Goal: Task Accomplishment & Management: Use online tool/utility

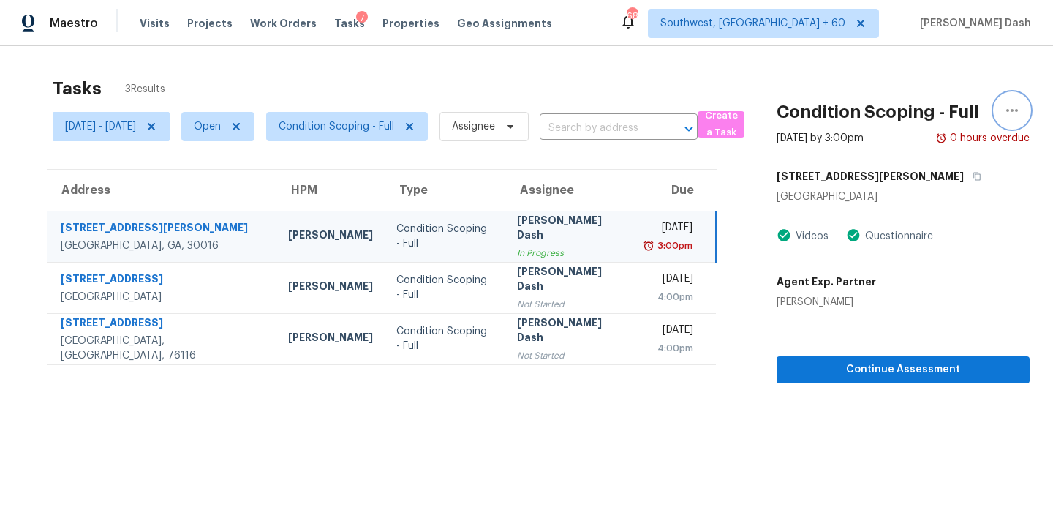
click at [1016, 116] on icon "button" at bounding box center [1013, 111] width 18 height 18
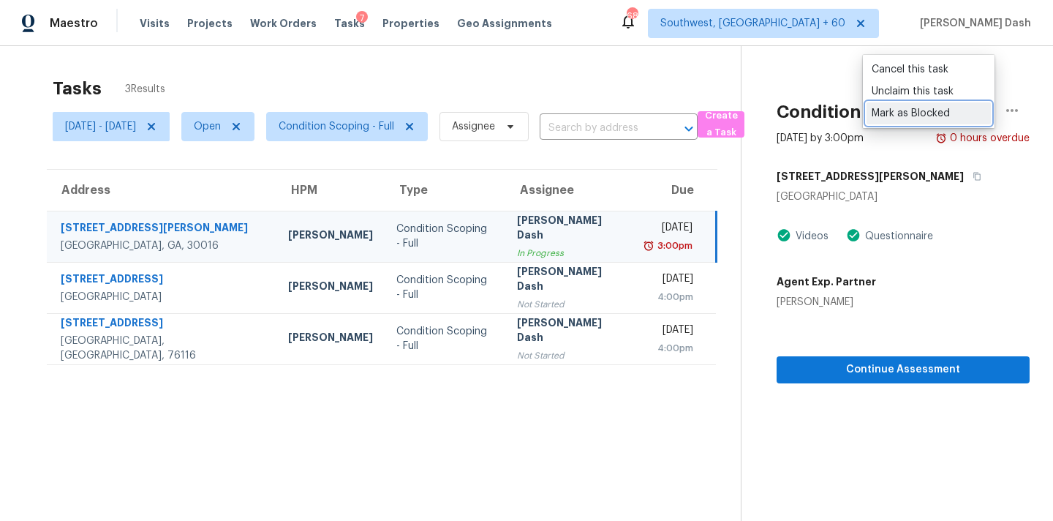
click at [908, 113] on div "Mark as Blocked" at bounding box center [929, 113] width 114 height 15
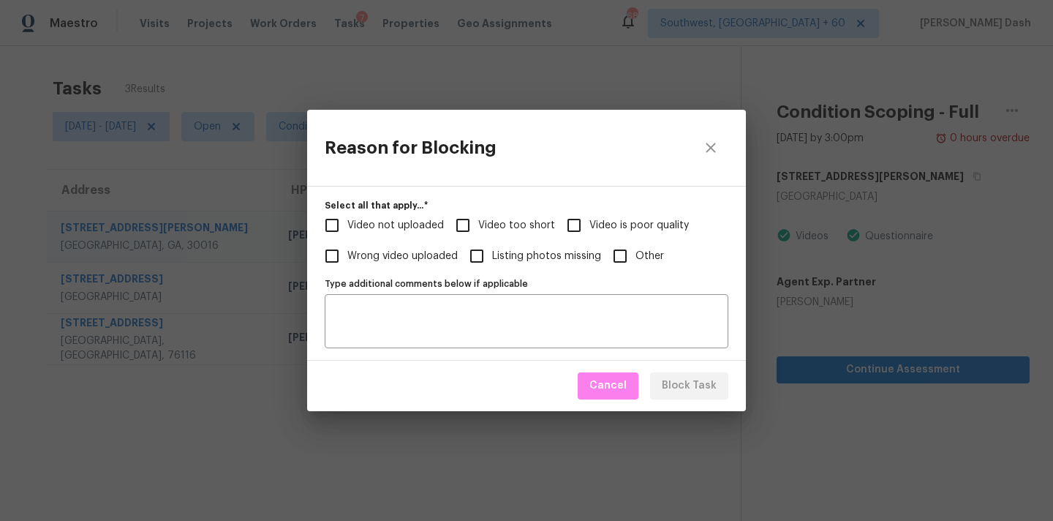
click at [472, 217] on input "Video too short" at bounding box center [463, 225] width 31 height 31
checkbox input "true"
click at [604, 224] on span "Video is poor quality" at bounding box center [639, 225] width 99 height 15
click at [590, 224] on input "Video is poor quality" at bounding box center [574, 225] width 31 height 31
checkbox input "true"
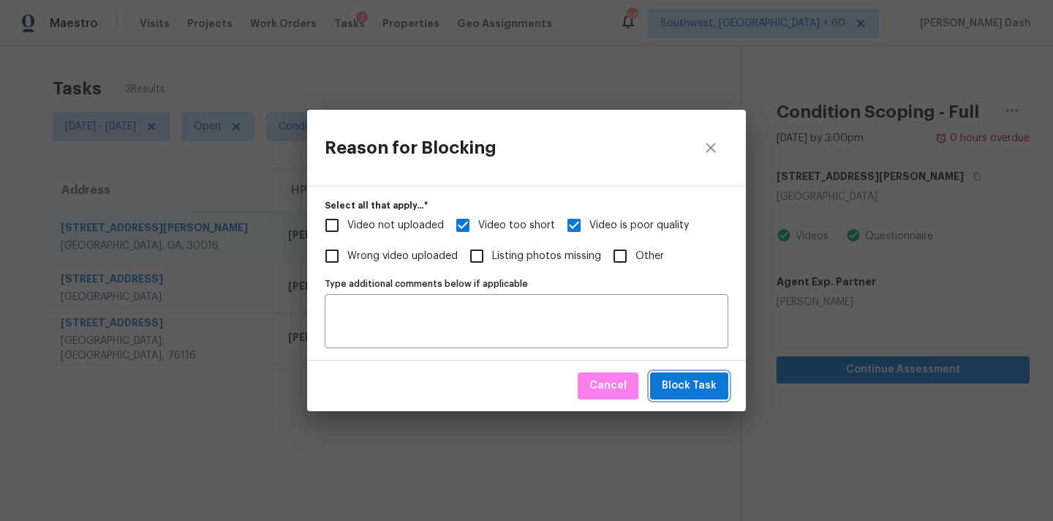
click at [691, 378] on span "Block Task" at bounding box center [689, 386] width 55 height 18
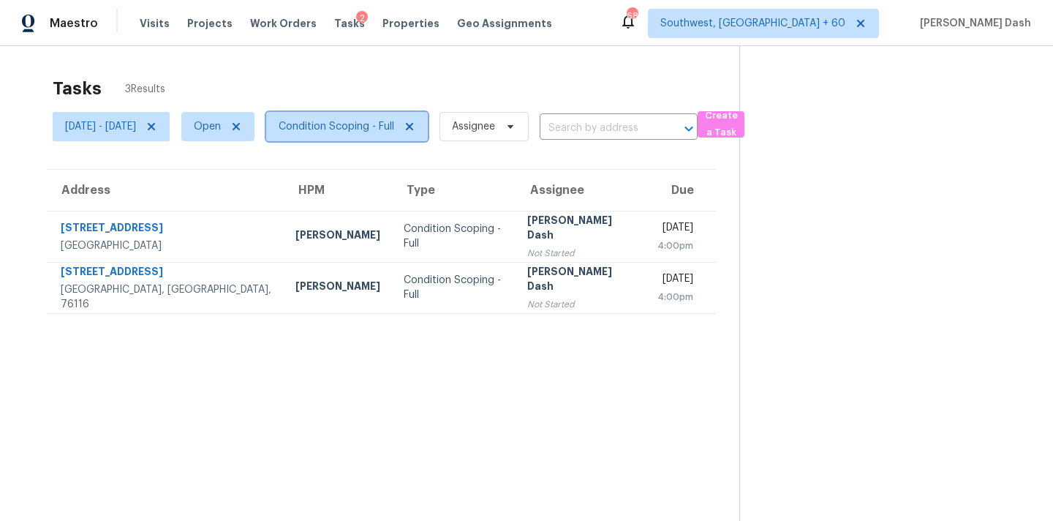
click at [366, 132] on span "Condition Scoping - Full" at bounding box center [337, 126] width 116 height 15
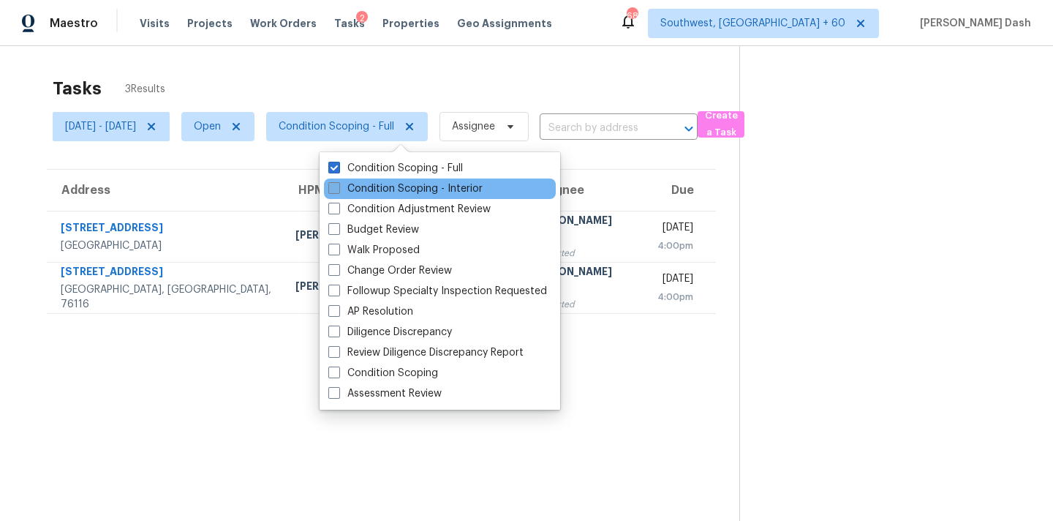
click at [367, 189] on label "Condition Scoping - Interior" at bounding box center [405, 188] width 154 height 15
click at [338, 189] on input "Condition Scoping - Interior" at bounding box center [333, 186] width 10 height 10
checkbox input "true"
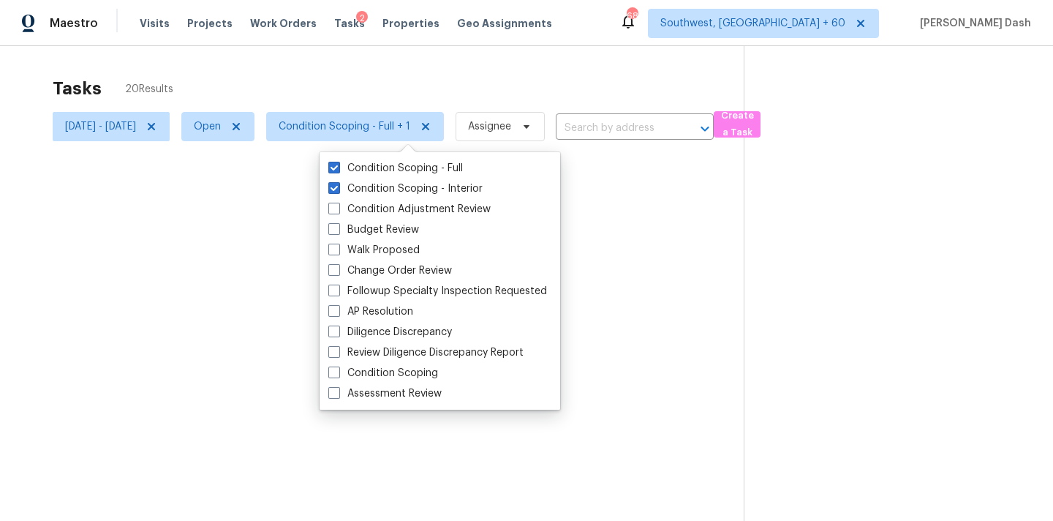
click at [398, 69] on div "Tasks 20 Results" at bounding box center [398, 88] width 691 height 38
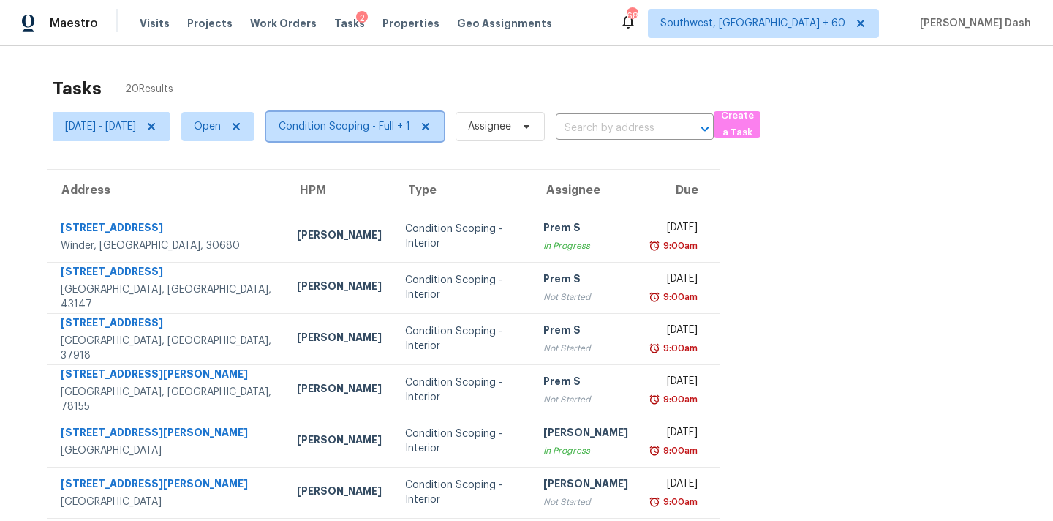
click at [377, 132] on span "Condition Scoping - Full + 1" at bounding box center [345, 126] width 132 height 15
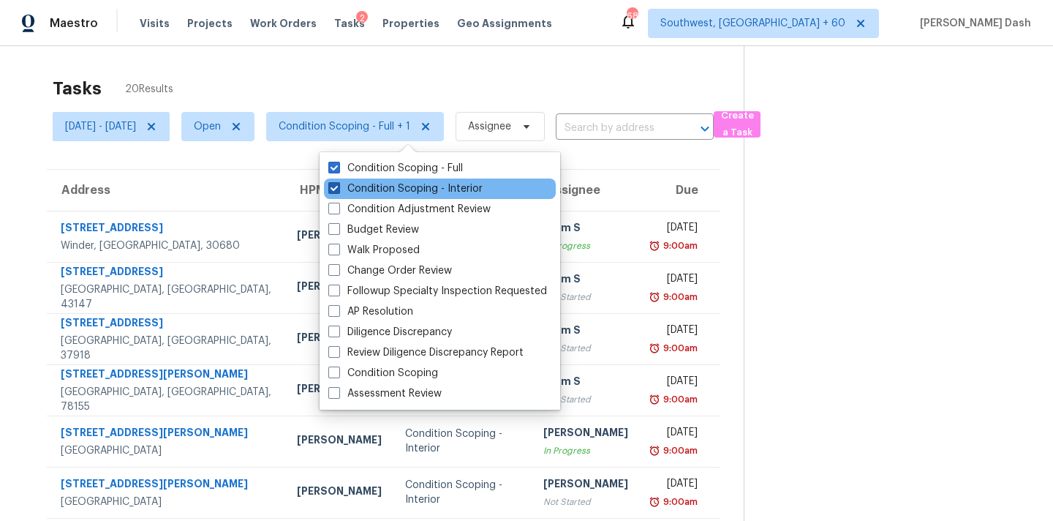
click at [381, 181] on label "Condition Scoping - Interior" at bounding box center [405, 188] width 154 height 15
click at [338, 181] on input "Condition Scoping - Interior" at bounding box center [333, 186] width 10 height 10
checkbox input "false"
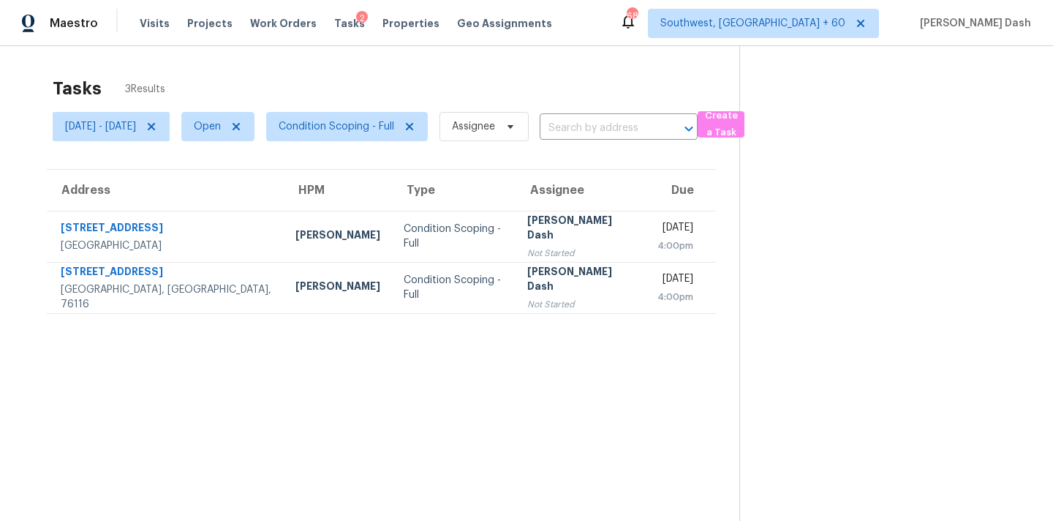
click at [380, 94] on div "Tasks 3 Results" at bounding box center [396, 88] width 687 height 38
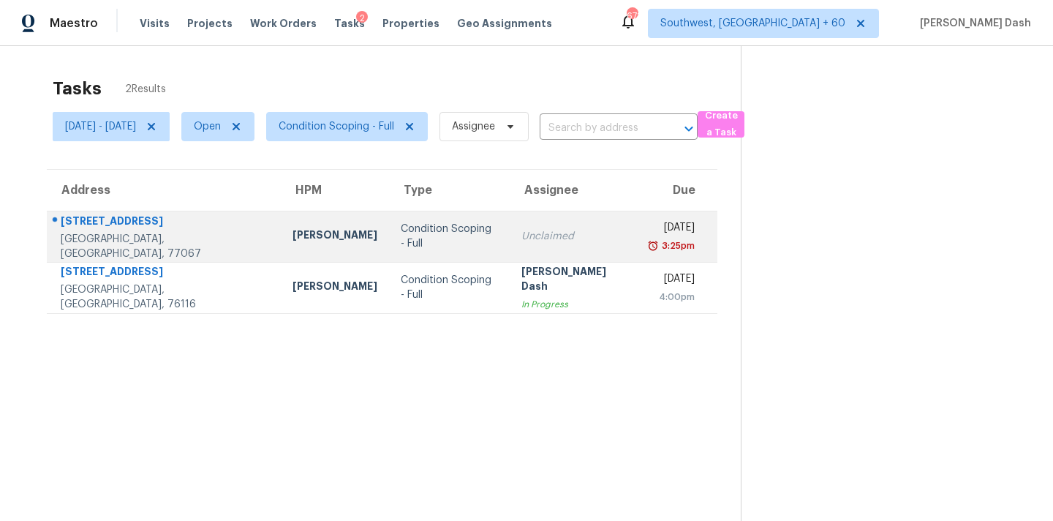
click at [401, 241] on div "Condition Scoping - Full" at bounding box center [449, 236] width 97 height 29
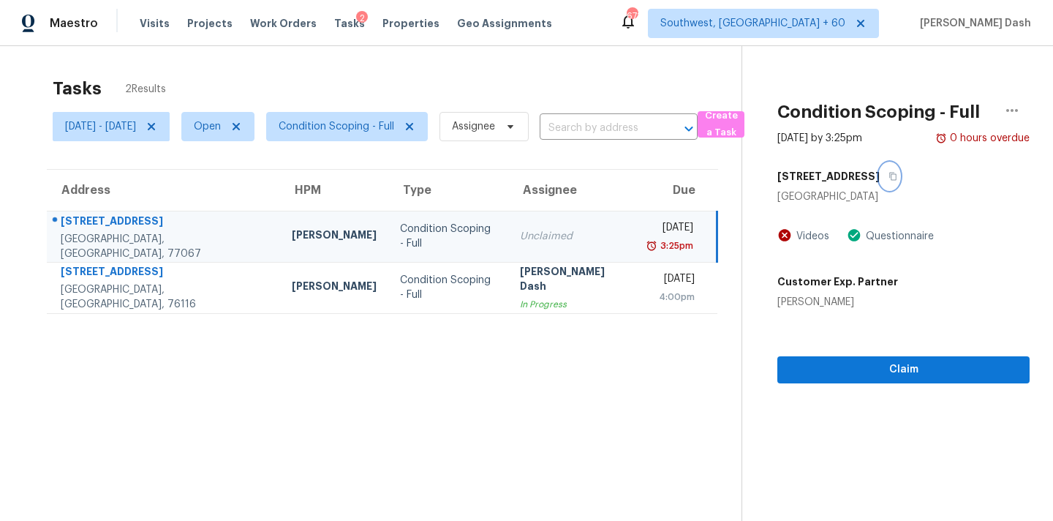
click at [898, 172] on icon "button" at bounding box center [893, 176] width 9 height 9
click at [364, 127] on span "Condition Scoping - Full" at bounding box center [337, 126] width 116 height 15
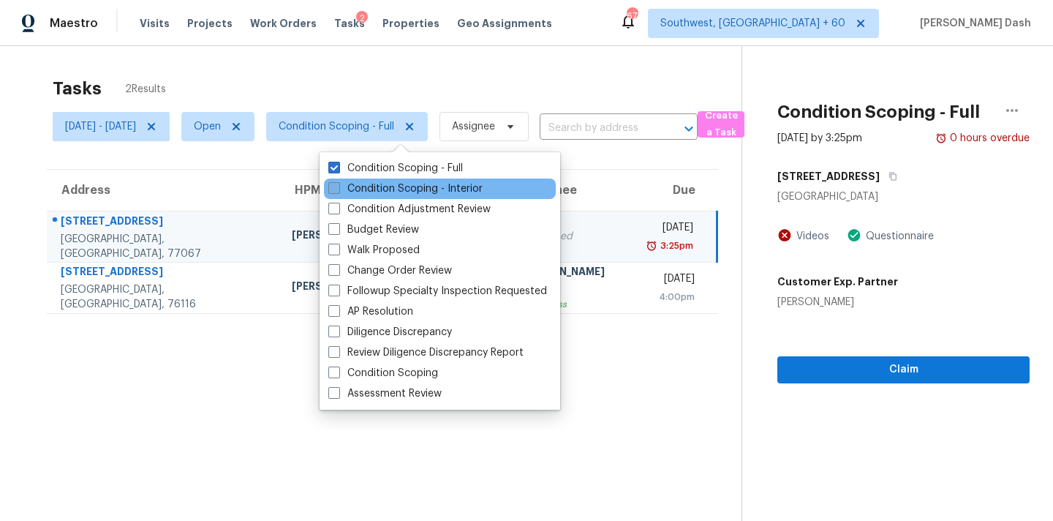
click at [369, 181] on label "Condition Scoping - Interior" at bounding box center [405, 188] width 154 height 15
click at [338, 181] on input "Condition Scoping - Interior" at bounding box center [333, 186] width 10 height 10
checkbox input "true"
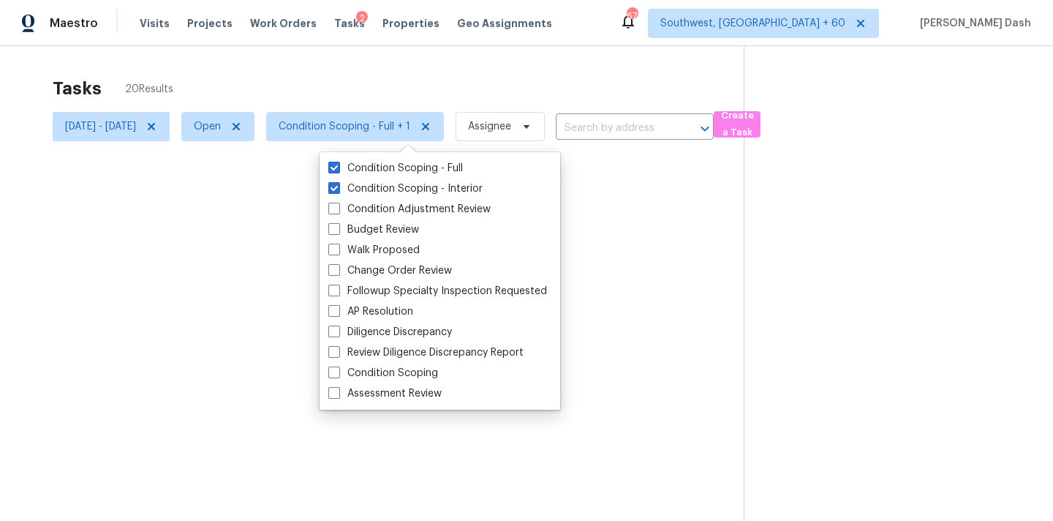
click at [389, 78] on div at bounding box center [526, 260] width 1053 height 521
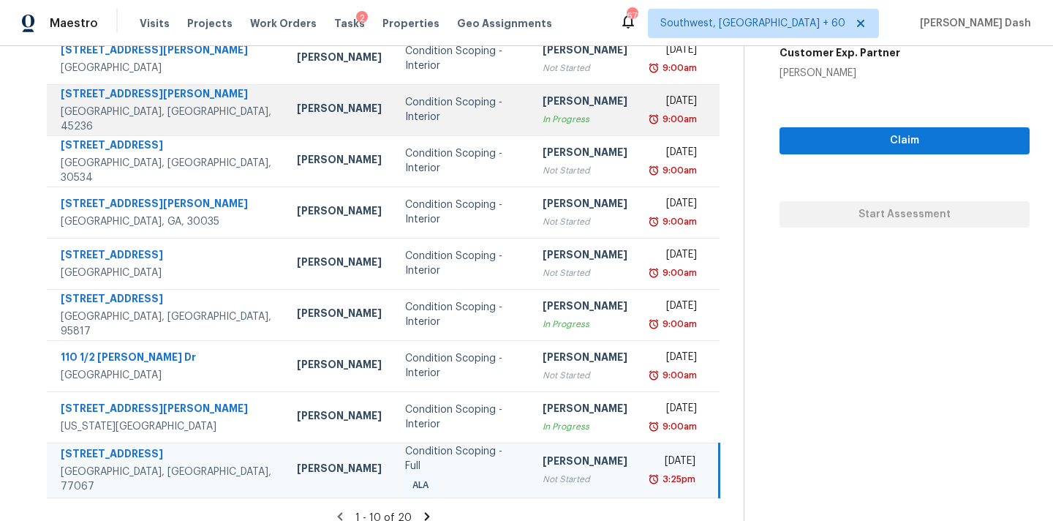
scroll to position [241, 0]
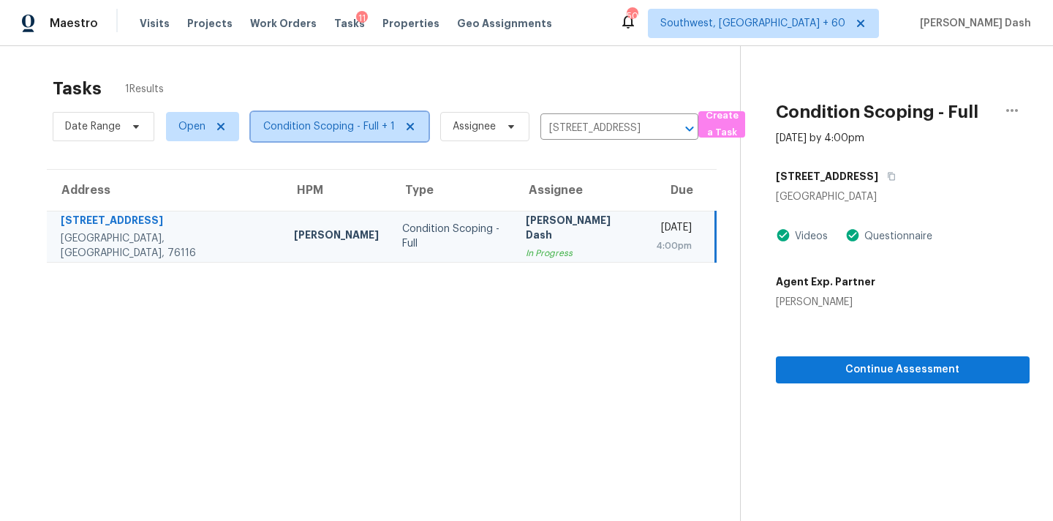
click at [312, 115] on span "Condition Scoping - Full + 1" at bounding box center [340, 126] width 178 height 29
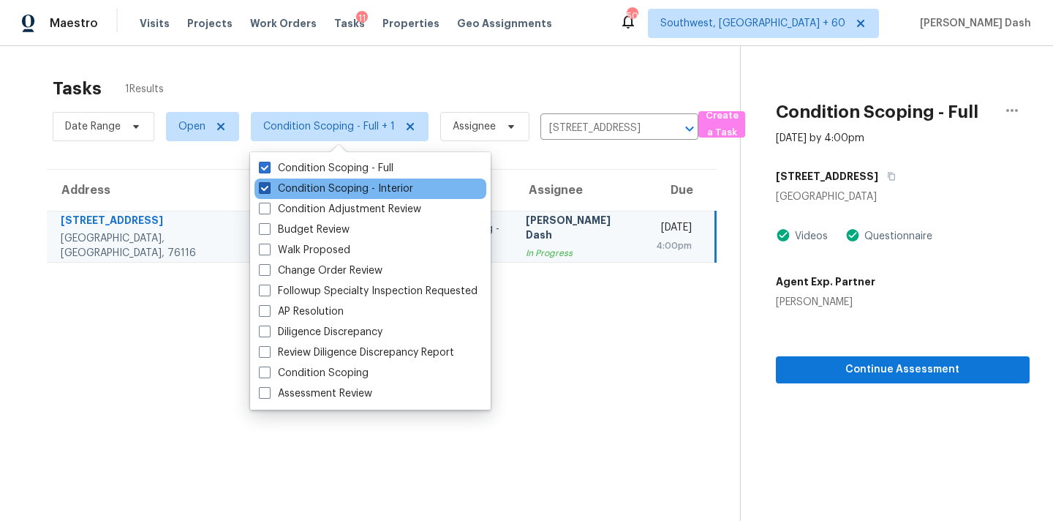
click at [312, 193] on label "Condition Scoping - Interior" at bounding box center [336, 188] width 154 height 15
click at [268, 191] on input "Condition Scoping - Interior" at bounding box center [264, 186] width 10 height 10
click at [313, 184] on label "Condition Scoping - Interior" at bounding box center [336, 188] width 154 height 15
click at [268, 184] on input "Condition Scoping - Interior" at bounding box center [264, 186] width 10 height 10
checkbox input "true"
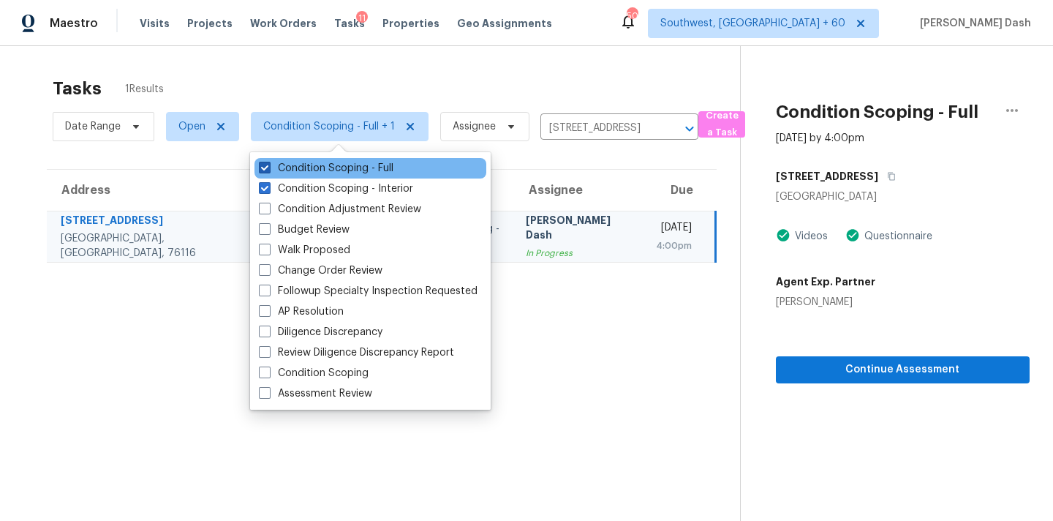
click at [315, 166] on label "Condition Scoping - Full" at bounding box center [326, 168] width 135 height 15
click at [268, 166] on input "Condition Scoping - Full" at bounding box center [264, 166] width 10 height 10
checkbox input "false"
